Goal: Information Seeking & Learning: Check status

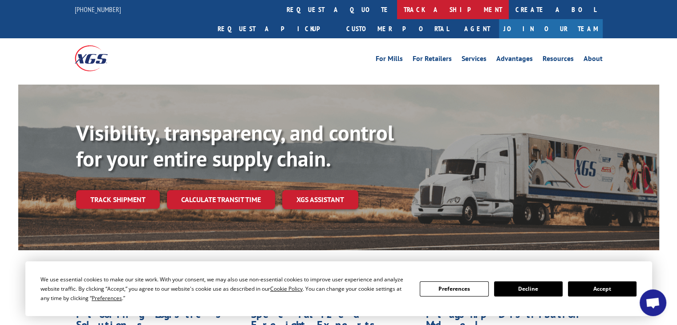
click at [397, 12] on link "track a shipment" at bounding box center [453, 9] width 112 height 19
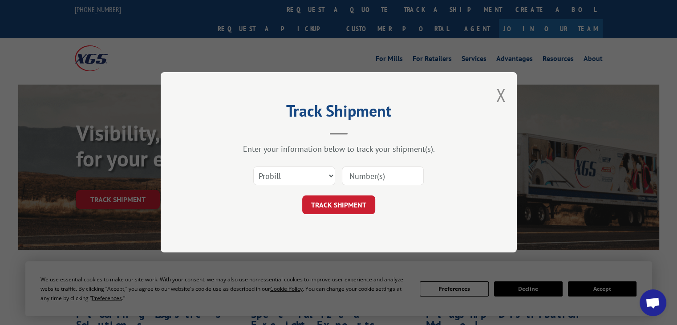
click at [351, 175] on input at bounding box center [383, 176] width 82 height 19
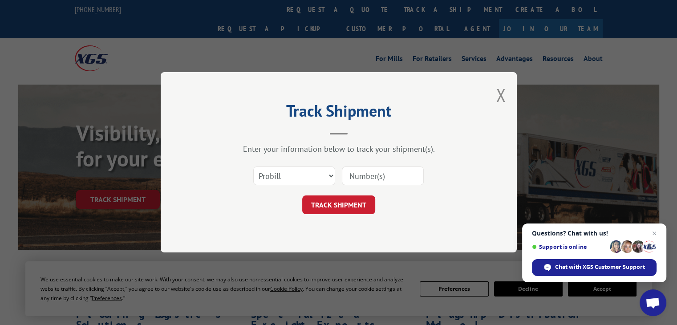
paste input "17592556"
type input "17592556"
click at [355, 205] on button "TRACK SHIPMENT" at bounding box center [338, 205] width 73 height 19
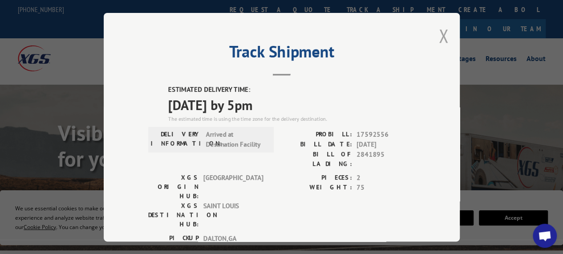
click at [441, 33] on button "Close modal" at bounding box center [444, 36] width 10 height 24
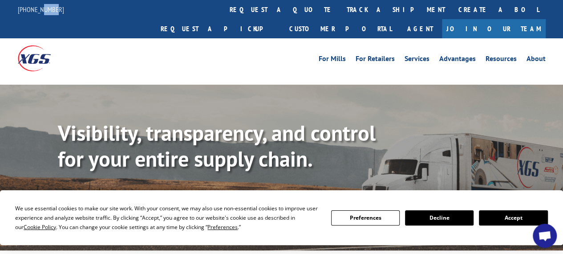
drag, startPoint x: 58, startPoint y: 8, endPoint x: 94, endPoint y: 18, distance: 37.4
click at [44, 12] on div "[PHONE_NUMBER]" at bounding box center [46, 9] width 57 height 11
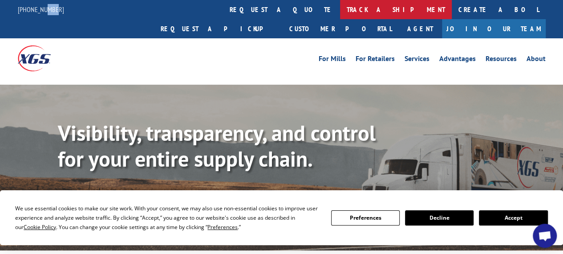
click at [340, 8] on link "track a shipment" at bounding box center [396, 9] width 112 height 19
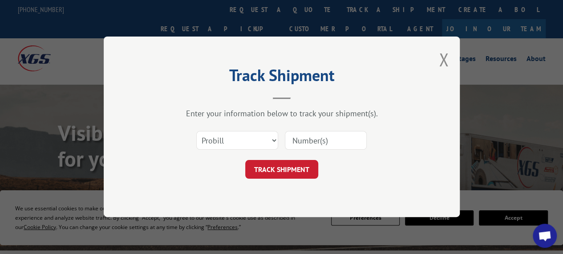
click at [306, 140] on input at bounding box center [326, 140] width 82 height 19
paste input "1"
click at [306, 140] on input at bounding box center [326, 140] width 82 height 19
type input "17592556"
click at [292, 168] on button "TRACK SHIPMENT" at bounding box center [281, 169] width 73 height 19
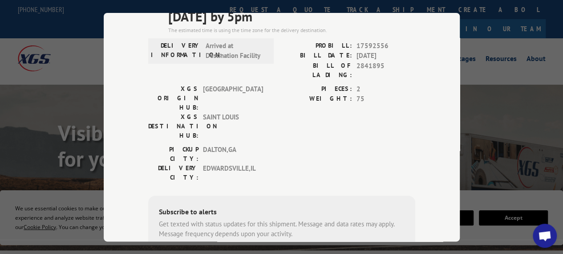
scroll to position [89, 0]
type input "[PHONE_NUMBER]"
